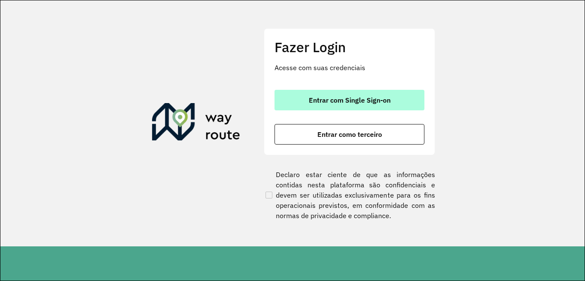
click at [328, 101] on span "Entrar com Single Sign-on" at bounding box center [350, 100] width 82 height 7
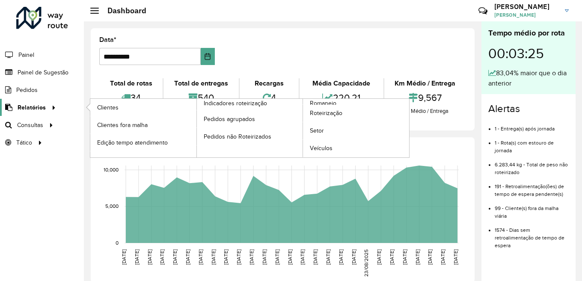
click at [47, 106] on div at bounding box center [52, 107] width 13 height 9
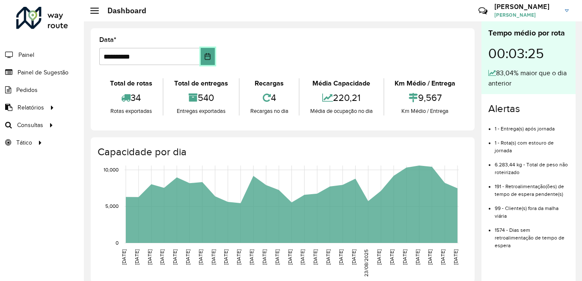
click at [210, 53] on icon "Choose Date" at bounding box center [207, 56] width 7 height 7
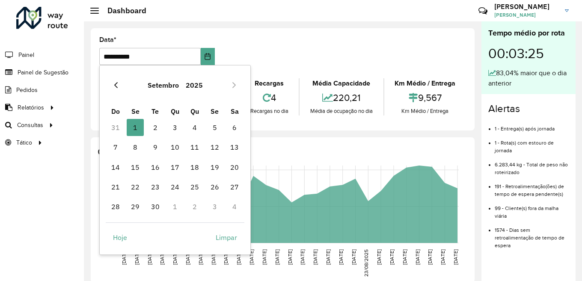
click at [117, 87] on icon "Previous Month" at bounding box center [115, 85] width 3 height 6
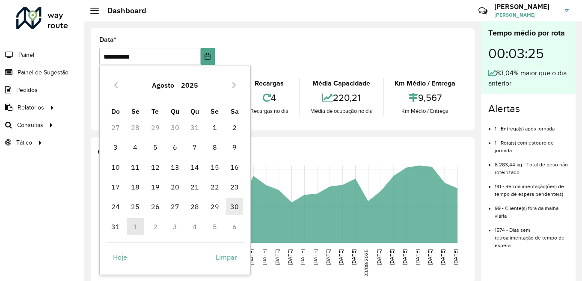
click at [234, 204] on span "30" at bounding box center [234, 206] width 17 height 17
type input "**********"
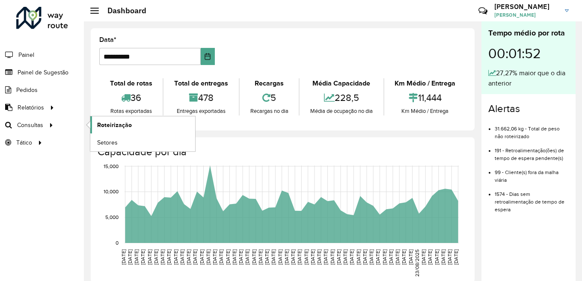
click at [123, 123] on span "Roteirização" at bounding box center [114, 125] width 35 height 9
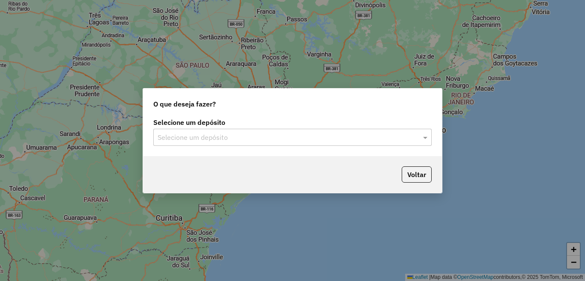
click at [292, 140] on input "text" at bounding box center [284, 138] width 253 height 10
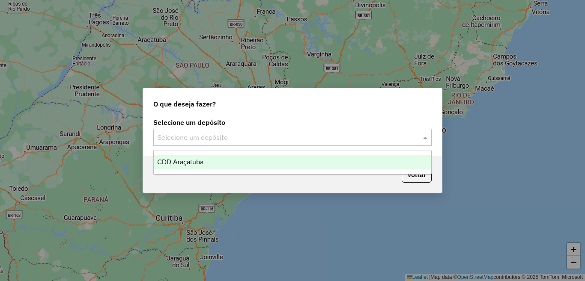
click at [247, 167] on div "CDD Araçatuba" at bounding box center [292, 162] width 277 height 15
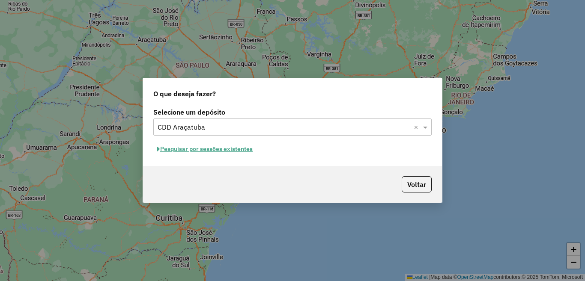
click at [215, 147] on button "Pesquisar por sessões existentes" at bounding box center [204, 149] width 103 height 13
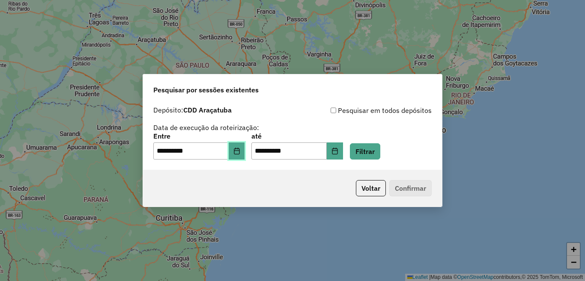
click at [240, 153] on icon "Choose Date" at bounding box center [236, 151] width 7 height 7
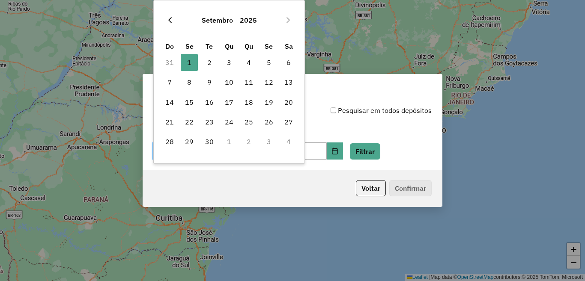
click at [172, 20] on icon "Previous Month" at bounding box center [170, 20] width 7 height 7
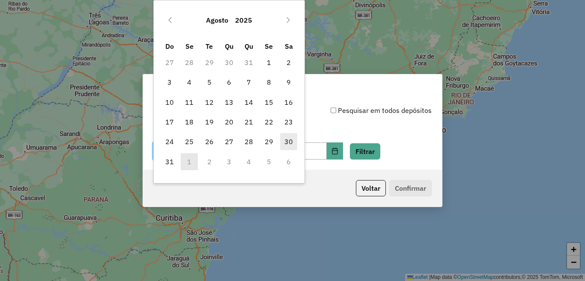
click at [289, 140] on span "30" at bounding box center [288, 141] width 17 height 17
type input "**********"
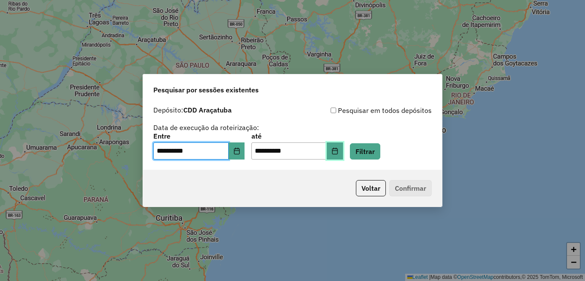
click at [338, 151] on icon "Choose Date" at bounding box center [334, 151] width 7 height 7
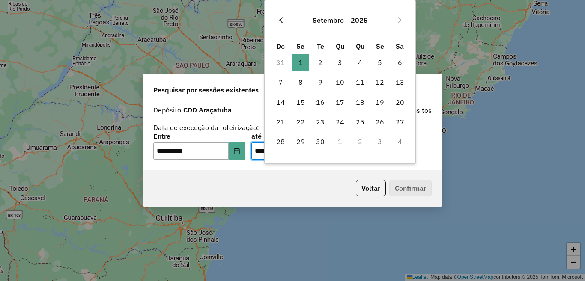
click at [282, 20] on icon "Previous Month" at bounding box center [280, 20] width 7 height 7
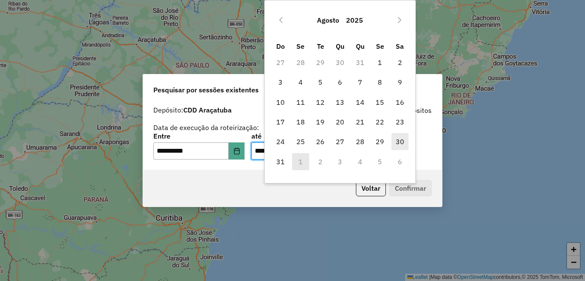
click at [400, 141] on span "30" at bounding box center [399, 141] width 17 height 17
type input "**********"
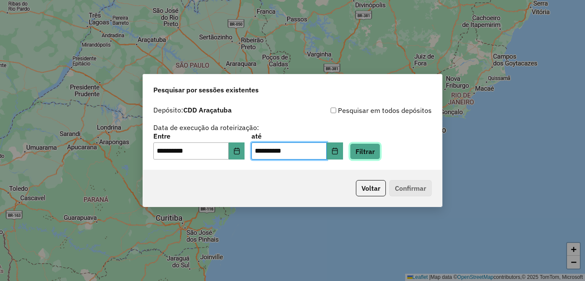
click at [380, 157] on button "Filtrar" at bounding box center [365, 151] width 30 height 16
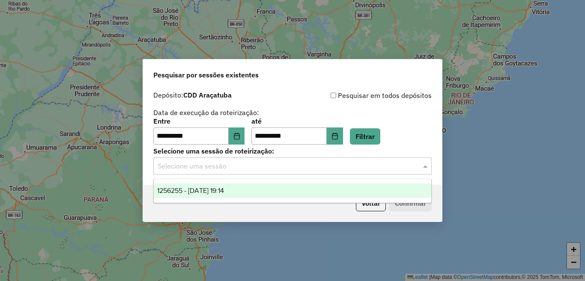
click at [227, 169] on input "text" at bounding box center [284, 166] width 253 height 10
click at [224, 189] on span "1256255 - [DATE] 19:14" at bounding box center [190, 190] width 67 height 7
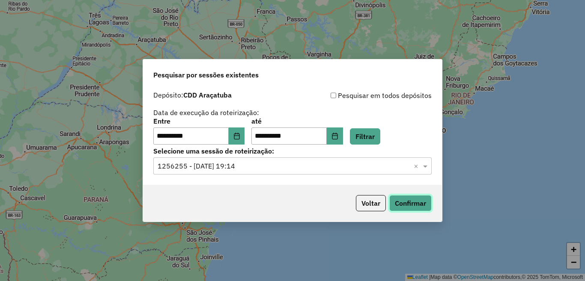
click at [409, 203] on button "Confirmar" at bounding box center [410, 203] width 42 height 16
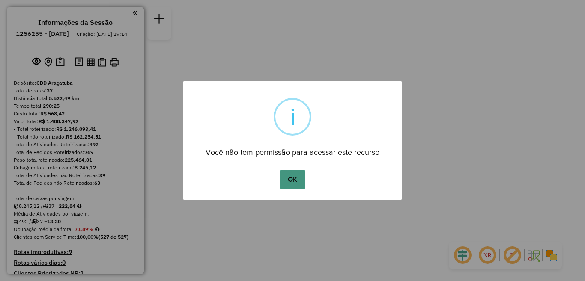
click at [290, 179] on button "OK" at bounding box center [292, 180] width 25 height 20
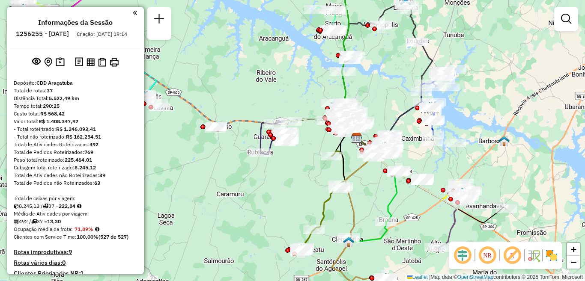
drag, startPoint x: 161, startPoint y: 152, endPoint x: 230, endPoint y: 150, distance: 69.8
click at [230, 150] on div "Janela de atendimento Grade de atendimento Capacidade Transportadoras Veículos …" at bounding box center [292, 140] width 585 height 281
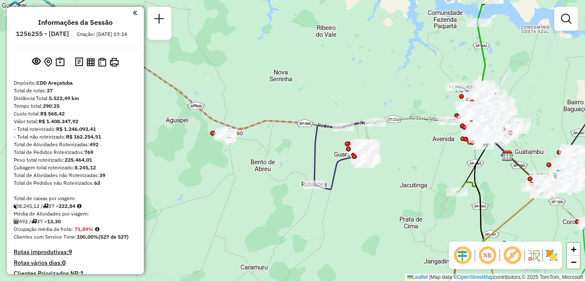
drag, startPoint x: 229, startPoint y: 138, endPoint x: 240, endPoint y: 158, distance: 22.6
click at [240, 158] on div "Janela de atendimento Grade de atendimento Capacidade Transportadoras Veículos …" at bounding box center [292, 140] width 585 height 281
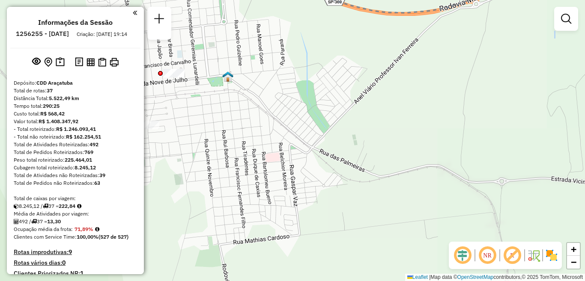
drag, startPoint x: 231, startPoint y: 142, endPoint x: 322, endPoint y: 188, distance: 102.3
click at [322, 188] on div "Janela de atendimento Grade de atendimento Capacidade Transportadoras Veículos …" at bounding box center [292, 140] width 585 height 281
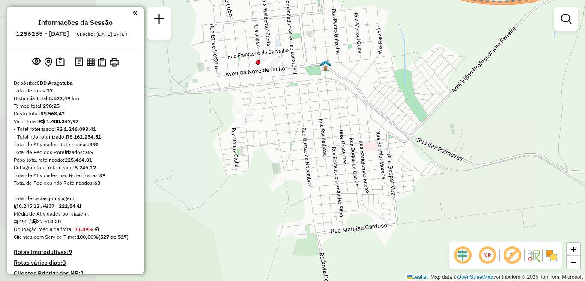
drag, startPoint x: 260, startPoint y: 182, endPoint x: 341, endPoint y: 173, distance: 81.8
click at [361, 173] on div "Janela de atendimento Grade de atendimento Capacidade Transportadoras Veículos …" at bounding box center [292, 140] width 585 height 281
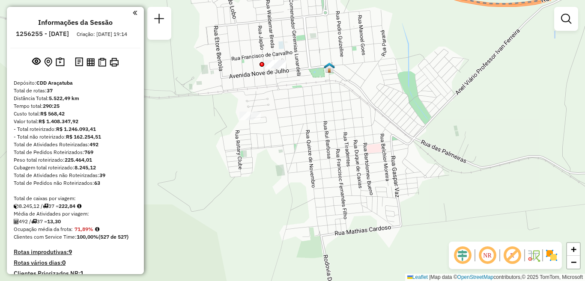
click at [490, 256] on em at bounding box center [487, 255] width 21 height 21
click at [489, 256] on em at bounding box center [487, 255] width 21 height 21
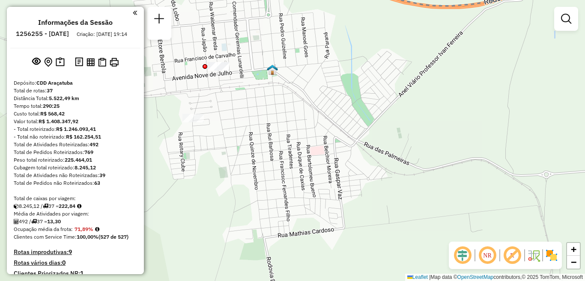
drag, startPoint x: 415, startPoint y: 154, endPoint x: 362, endPoint y: 161, distance: 53.1
click at [357, 164] on div "Janela de atendimento Grade de atendimento Capacidade Transportadoras Veículos …" at bounding box center [292, 140] width 585 height 281
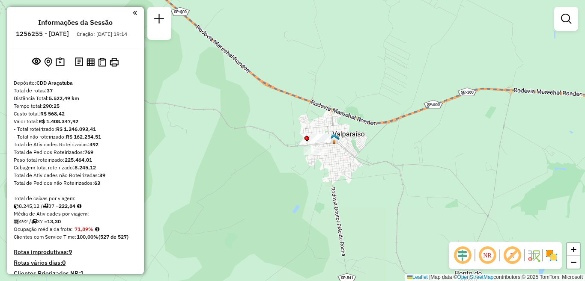
click at [486, 259] on em at bounding box center [487, 255] width 21 height 21
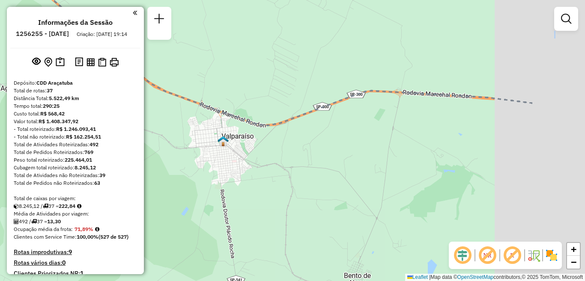
drag, startPoint x: 493, startPoint y: 174, endPoint x: 249, endPoint y: 151, distance: 244.7
click at [251, 151] on div "Janela de atendimento Grade de atendimento Capacidade Transportadoras Veículos …" at bounding box center [292, 140] width 585 height 281
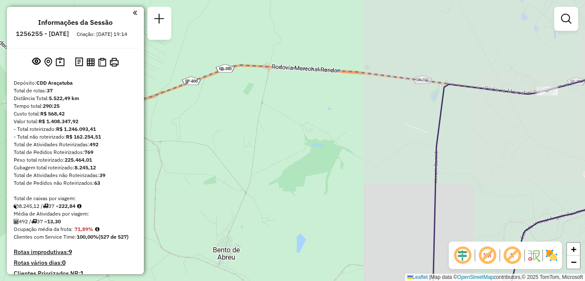
drag, startPoint x: 478, startPoint y: 191, endPoint x: 230, endPoint y: 189, distance: 247.9
click at [230, 189] on div "Janela de atendimento Grade de atendimento Capacidade Transportadoras Veículos …" at bounding box center [292, 140] width 585 height 281
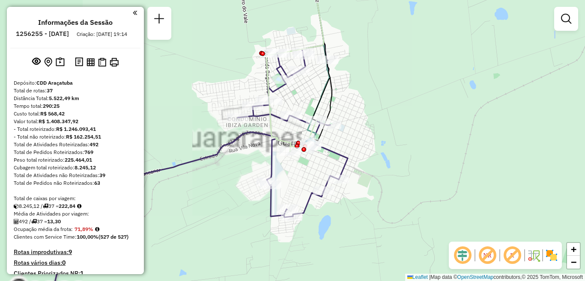
drag, startPoint x: 274, startPoint y: 176, endPoint x: 361, endPoint y: 207, distance: 92.8
click at [361, 207] on div "Janela de atendimento Grade de atendimento Capacidade Transportadoras Veículos …" at bounding box center [292, 140] width 585 height 281
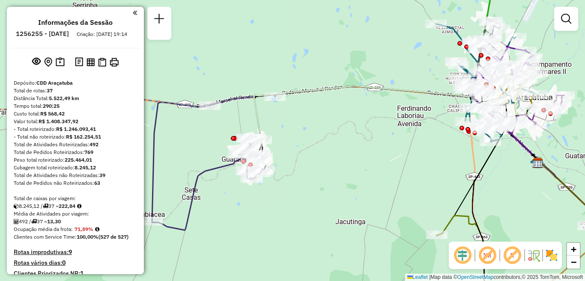
drag, startPoint x: 199, startPoint y: 198, endPoint x: 228, endPoint y: 194, distance: 29.5
click at [228, 194] on div "Janela de atendimento Grade de atendimento Capacidade Transportadoras Veículos …" at bounding box center [292, 140] width 585 height 281
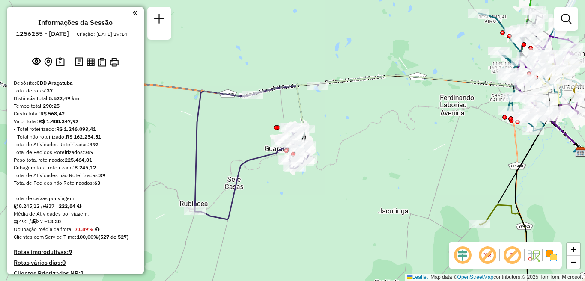
drag, startPoint x: 178, startPoint y: 191, endPoint x: 221, endPoint y: 180, distance: 44.7
click at [221, 180] on div "Janela de atendimento Grade de atendimento Capacidade Transportadoras Veículos …" at bounding box center [292, 140] width 585 height 281
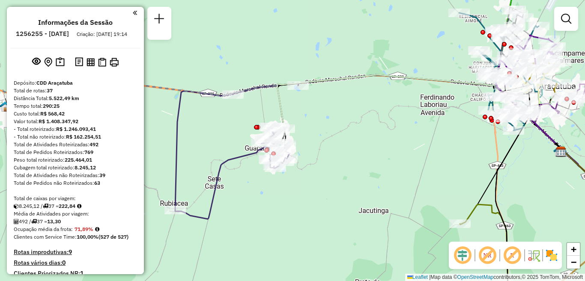
drag, startPoint x: 387, startPoint y: 170, endPoint x: 367, endPoint y: 170, distance: 20.1
click at [367, 170] on div "Janela de atendimento Grade de atendimento Capacidade Transportadoras Veículos …" at bounding box center [292, 140] width 585 height 281
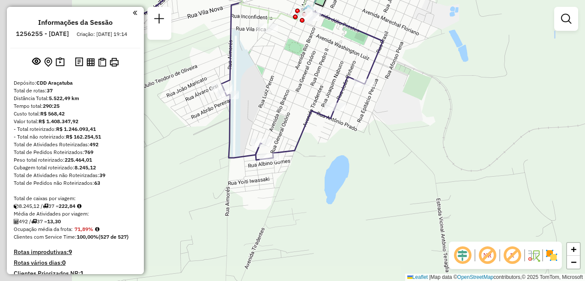
drag, startPoint x: 276, startPoint y: 171, endPoint x: 440, endPoint y: 180, distance: 164.7
click at [441, 180] on div "Janela de atendimento Grade de atendimento Capacidade Transportadoras Veículos …" at bounding box center [292, 140] width 585 height 281
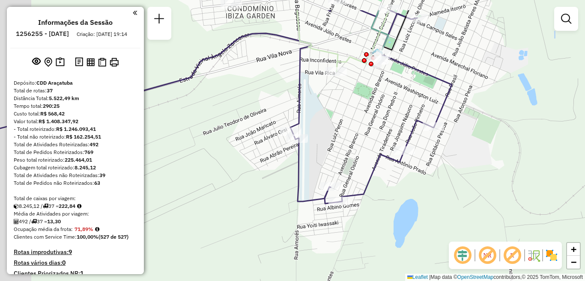
drag, startPoint x: 227, startPoint y: 191, endPoint x: 273, endPoint y: 222, distance: 55.8
click at [281, 230] on div "Janela de atendimento Grade de atendimento Capacidade Transportadoras Veículos …" at bounding box center [292, 140] width 585 height 281
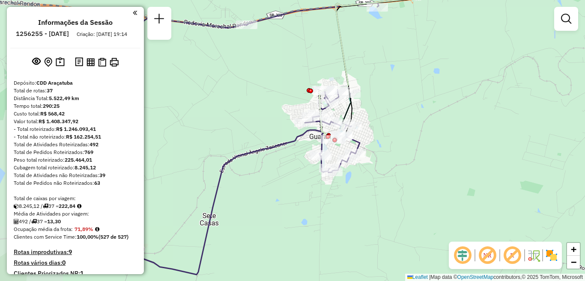
drag, startPoint x: 450, startPoint y: 162, endPoint x: 257, endPoint y: 145, distance: 193.9
click at [257, 145] on div "Janela de atendimento Grade de atendimento Capacidade Transportadoras Veículos …" at bounding box center [292, 140] width 585 height 281
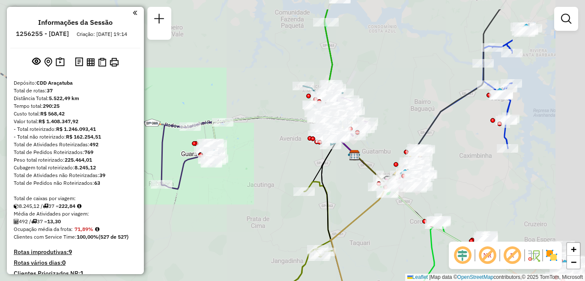
drag, startPoint x: 409, startPoint y: 138, endPoint x: 293, endPoint y: 175, distance: 121.5
click at [293, 175] on div "Janela de atendimento Grade de atendimento Capacidade Transportadoras Veículos …" at bounding box center [292, 140] width 585 height 281
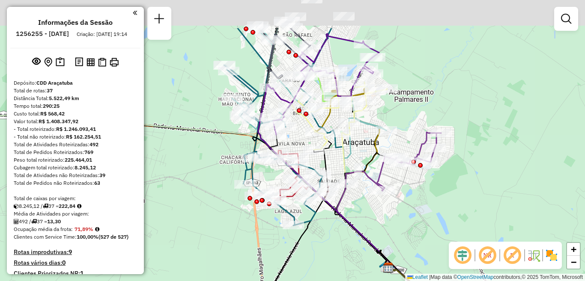
drag, startPoint x: 187, startPoint y: 136, endPoint x: 208, endPoint y: 164, distance: 35.5
click at [188, 206] on div "Janela de atendimento Grade de atendimento Capacidade Transportadoras Veículos …" at bounding box center [292, 140] width 585 height 281
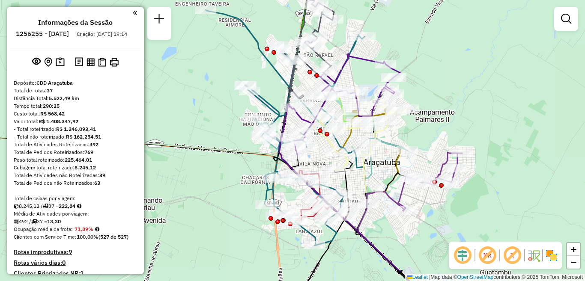
drag, startPoint x: 186, startPoint y: 213, endPoint x: 212, endPoint y: 221, distance: 26.8
click at [212, 221] on div "Janela de atendimento Grade de atendimento Capacidade Transportadoras Veículos …" at bounding box center [292, 140] width 585 height 281
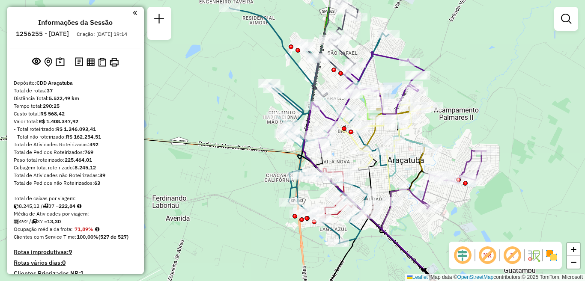
drag, startPoint x: 191, startPoint y: 212, endPoint x: 215, endPoint y: 210, distance: 24.1
click at [215, 210] on div "Janela de atendimento Grade de atendimento Capacidade Transportadoras Veículos …" at bounding box center [292, 140] width 585 height 281
